Goal: Transaction & Acquisition: Purchase product/service

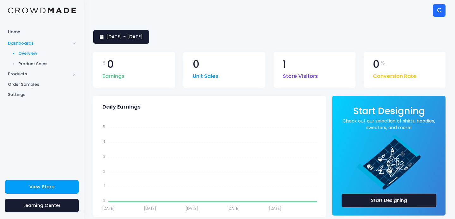
click at [438, 13] on div "C" at bounding box center [439, 10] width 13 height 13
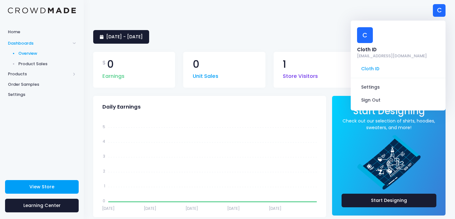
click at [328, 39] on div "3 August 2025 - 1 September 2025" at bounding box center [269, 37] width 352 height 14
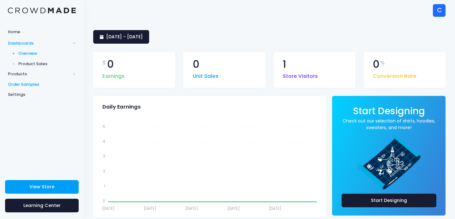
click at [26, 83] on span "Order Samples" at bounding box center [42, 84] width 68 height 6
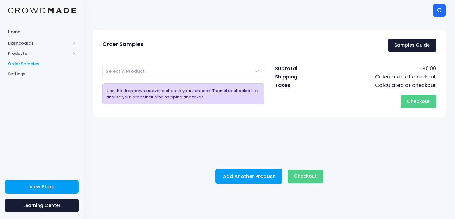
click at [193, 71] on span "Select A Product" at bounding box center [183, 71] width 162 height 14
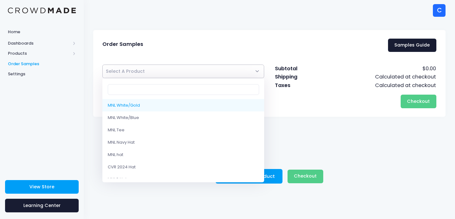
select select "10212933468434"
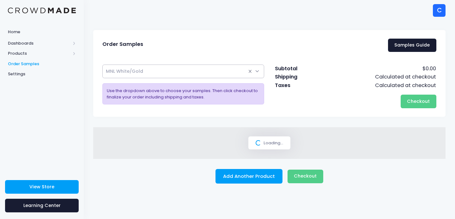
select select
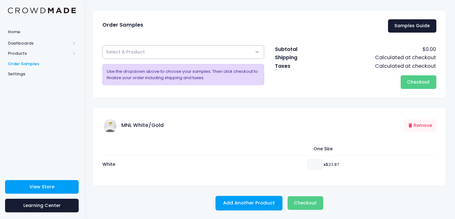
scroll to position [19, 0]
click at [317, 160] on input "1" at bounding box center [315, 164] width 16 height 11
click at [317, 160] on input "2" at bounding box center [315, 164] width 16 height 11
click at [317, 160] on input "3" at bounding box center [315, 164] width 16 height 11
click at [317, 160] on input "4" at bounding box center [315, 164] width 16 height 11
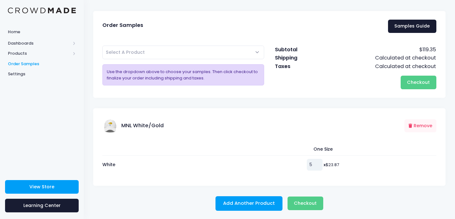
click at [317, 160] on input "5" at bounding box center [315, 164] width 16 height 11
click at [317, 160] on input "6" at bounding box center [315, 164] width 16 height 11
click at [317, 160] on input "7" at bounding box center [315, 164] width 16 height 11
click at [317, 160] on input "8" at bounding box center [315, 164] width 16 height 11
click at [317, 160] on input "9" at bounding box center [315, 164] width 16 height 11
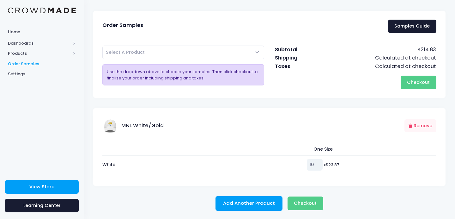
click at [317, 160] on input "10" at bounding box center [315, 164] width 16 height 11
click at [317, 160] on input "11" at bounding box center [315, 164] width 16 height 11
type input "12"
click at [317, 160] on input "12" at bounding box center [315, 164] width 16 height 11
click at [301, 200] on span "Checkout" at bounding box center [305, 203] width 23 height 6
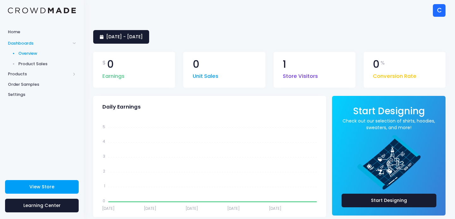
click at [438, 13] on div "C" at bounding box center [439, 10] width 13 height 13
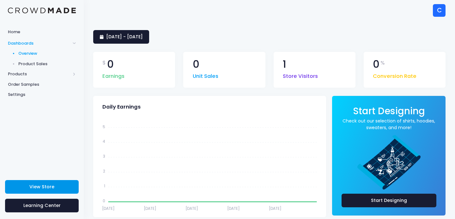
click at [42, 183] on span "View Store" at bounding box center [41, 186] width 25 height 6
click at [29, 63] on span "Product Sales" at bounding box center [47, 64] width 58 height 6
click at [21, 74] on span "Products" at bounding box center [39, 74] width 63 height 6
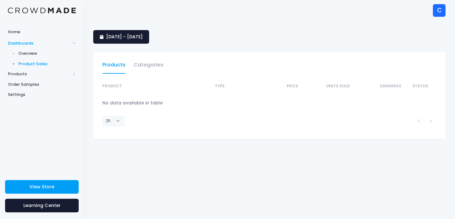
select select "25"
click at [27, 75] on span "Products" at bounding box center [39, 74] width 63 height 6
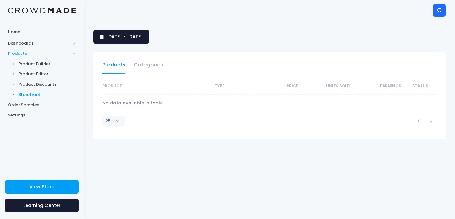
click at [35, 91] on span "Storefront" at bounding box center [47, 94] width 58 height 6
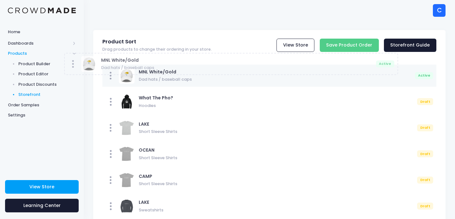
drag, startPoint x: 359, startPoint y: 182, endPoint x: 321, endPoint y: 68, distance: 120.3
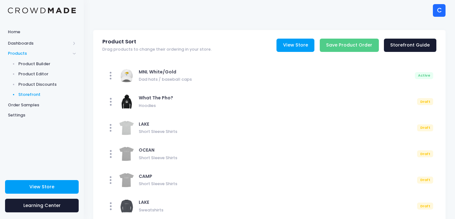
click at [292, 43] on link "View Store" at bounding box center [295, 46] width 38 height 14
click at [26, 102] on span "Order Samples" at bounding box center [42, 105] width 68 height 6
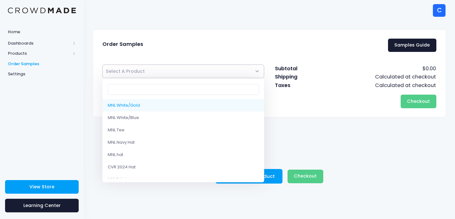
click at [235, 71] on span "Select A Product" at bounding box center [183, 71] width 162 height 14
select select "10212933468434"
select select
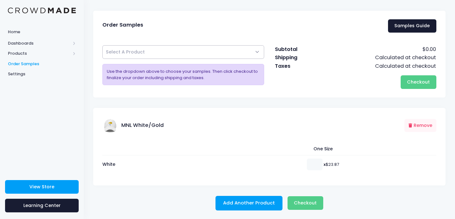
scroll to position [19, 0]
click at [309, 163] on input "number" at bounding box center [315, 164] width 16 height 11
type input "12"
click at [303, 186] on div "Order Samples Samples Guide MNL White/Gold MNL White/Blue MNL Tee MNL Navy Hat …" at bounding box center [269, 110] width 371 height 199
click at [313, 200] on span "Checkout" at bounding box center [305, 203] width 23 height 6
